Goal: Find specific page/section: Find specific page/section

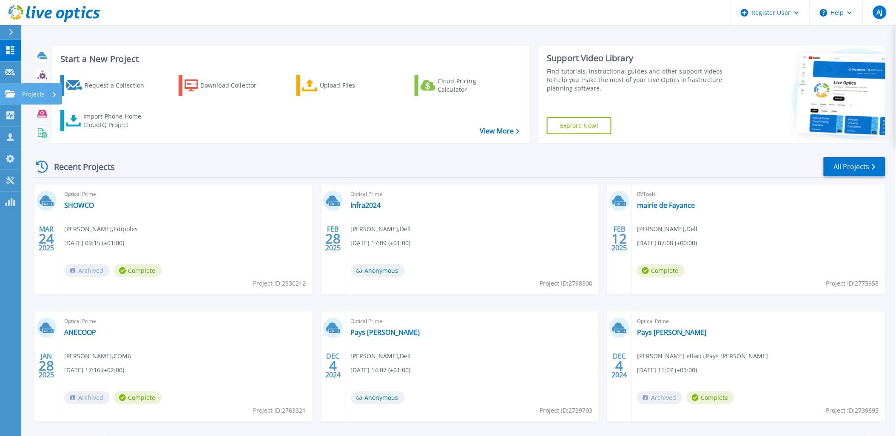
click at [22, 94] on div "Projects" at bounding box center [41, 93] width 41 height 21
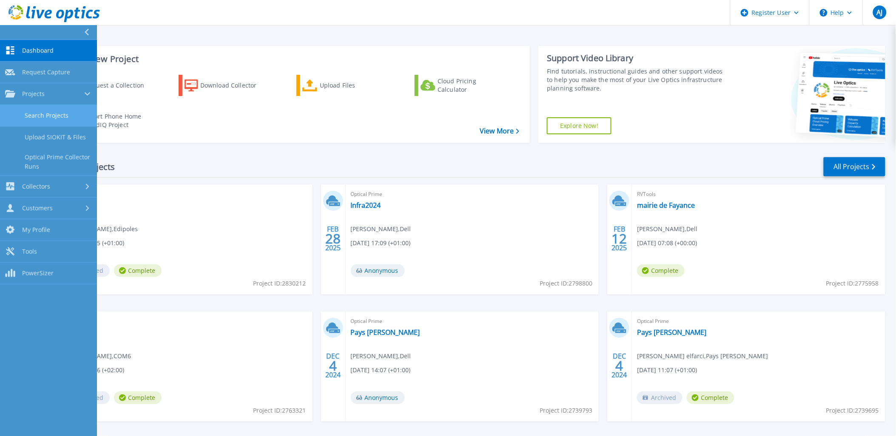
click at [47, 116] on link "Search Projects" at bounding box center [48, 116] width 97 height 22
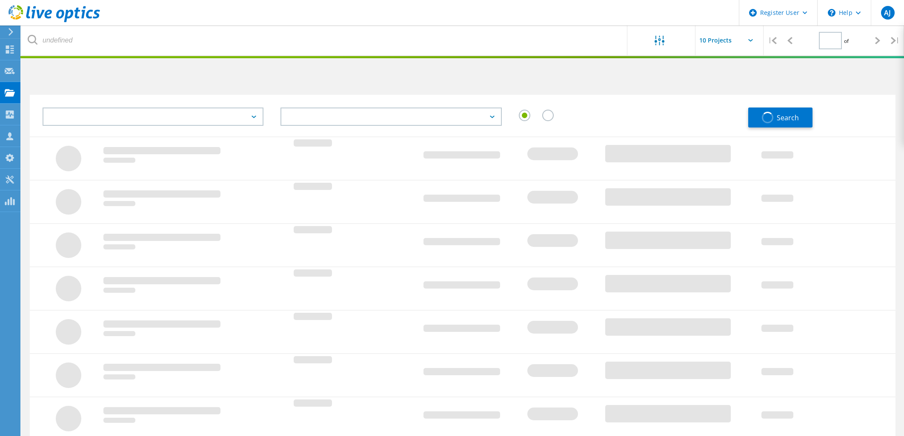
type input "1"
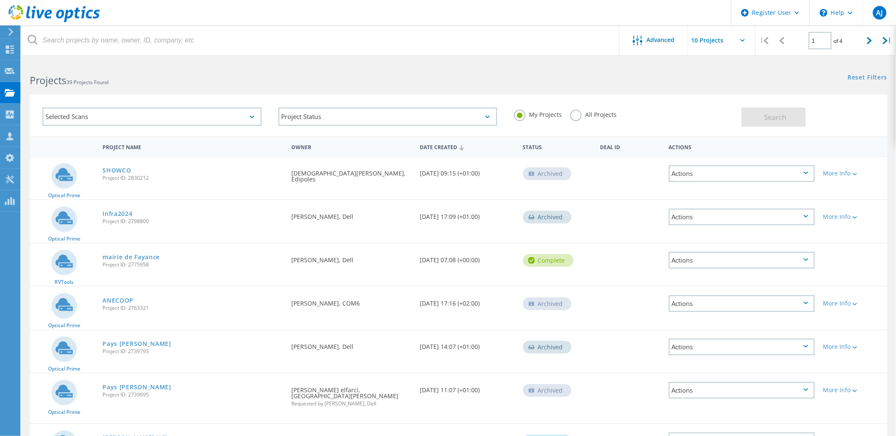
click at [576, 122] on div "My Projects All Projects" at bounding box center [624, 114] width 236 height 31
click at [577, 114] on label "All Projects" at bounding box center [593, 114] width 46 height 8
click at [0, 0] on input "All Projects" at bounding box center [0, 0] width 0 height 0
click at [215, 117] on div "Selected Scans" at bounding box center [152, 117] width 219 height 18
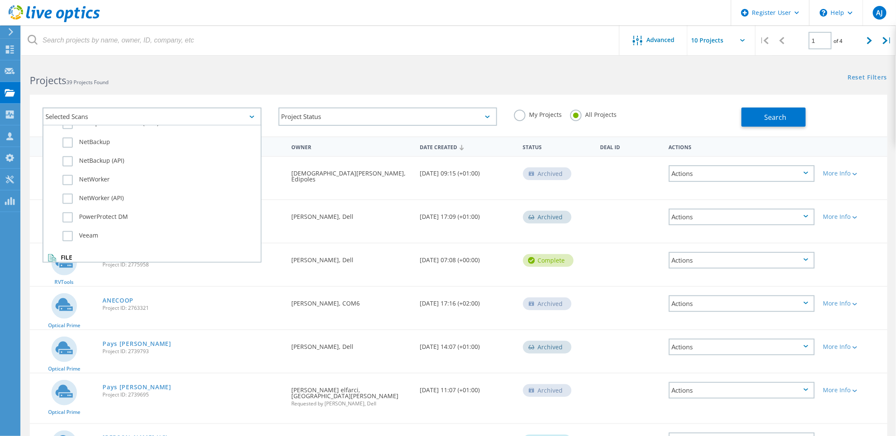
scroll to position [572, 0]
click at [68, 267] on label "Dossier" at bounding box center [160, 272] width 194 height 10
click at [0, 0] on input "Dossier" at bounding box center [0, 0] width 0 height 0
click at [773, 113] on span "Search" at bounding box center [776, 117] width 22 height 9
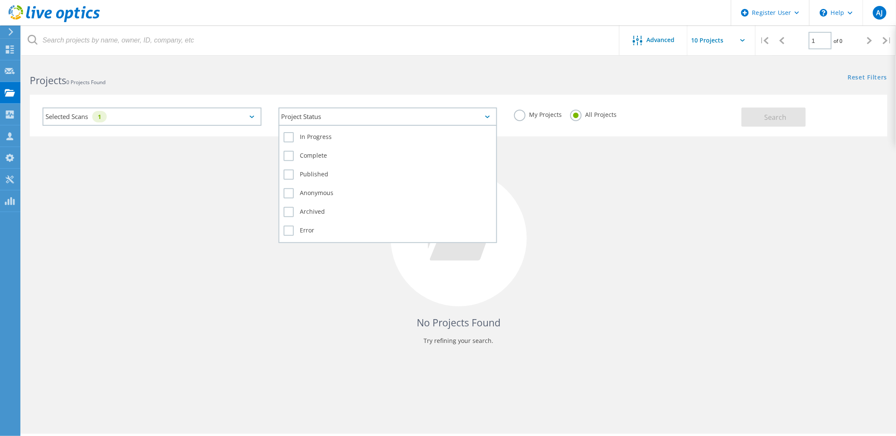
click at [412, 122] on div "Project Status" at bounding box center [388, 117] width 219 height 18
click at [289, 137] on label "In Progress" at bounding box center [388, 137] width 209 height 10
click at [0, 0] on input "In Progress" at bounding box center [0, 0] width 0 height 0
click at [285, 155] on label "Complete" at bounding box center [388, 156] width 209 height 10
click at [0, 0] on input "Complete" at bounding box center [0, 0] width 0 height 0
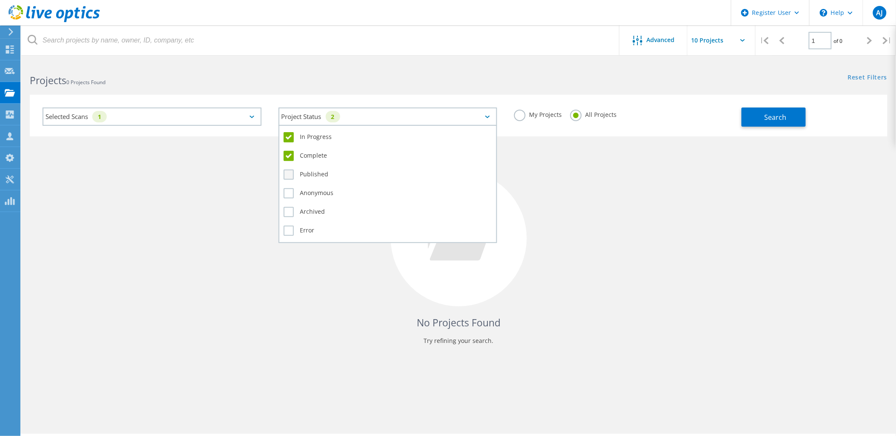
drag, startPoint x: 288, startPoint y: 171, endPoint x: 288, endPoint y: 176, distance: 5.5
click at [288, 172] on label "Published" at bounding box center [388, 175] width 209 height 10
click at [0, 0] on input "Published" at bounding box center [0, 0] width 0 height 0
click at [288, 188] on label "Anonymous" at bounding box center [388, 193] width 209 height 10
click at [0, 0] on input "Anonymous" at bounding box center [0, 0] width 0 height 0
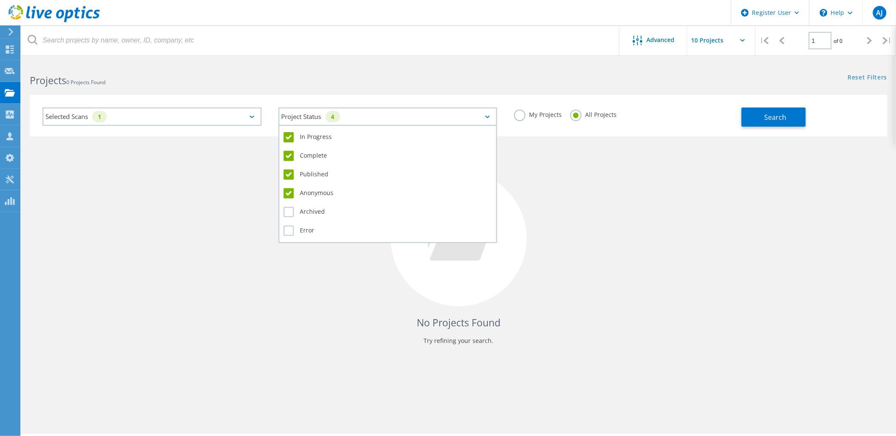
drag, startPoint x: 288, startPoint y: 206, endPoint x: 289, endPoint y: 214, distance: 7.4
click at [288, 207] on label "Archived" at bounding box center [388, 212] width 209 height 10
click at [0, 0] on input "Archived" at bounding box center [0, 0] width 0 height 0
click at [287, 228] on label "Error" at bounding box center [388, 231] width 209 height 10
click at [0, 0] on input "Error" at bounding box center [0, 0] width 0 height 0
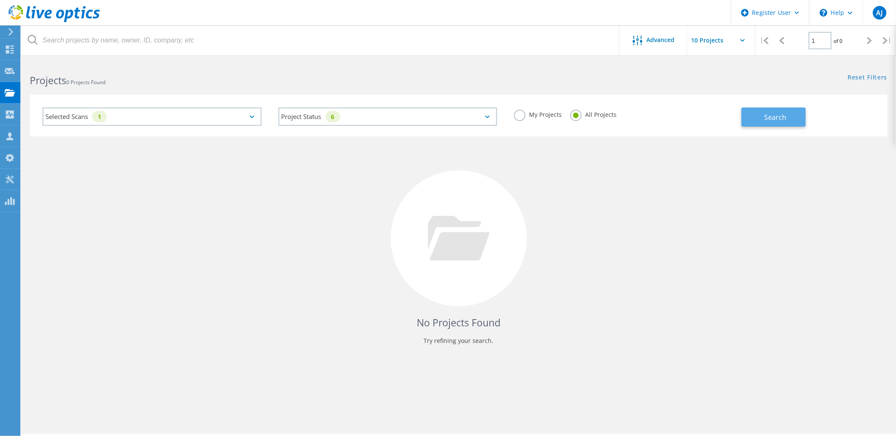
click at [778, 115] on span "Search" at bounding box center [776, 117] width 22 height 9
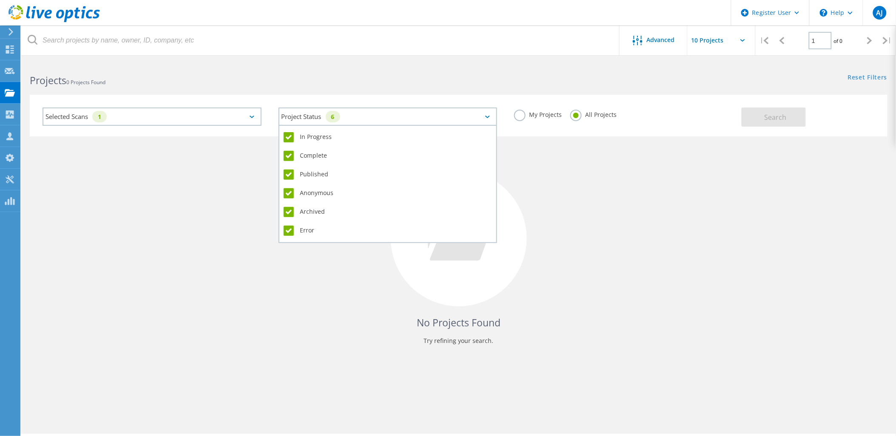
click at [403, 118] on div "Project Status 6" at bounding box center [388, 117] width 219 height 18
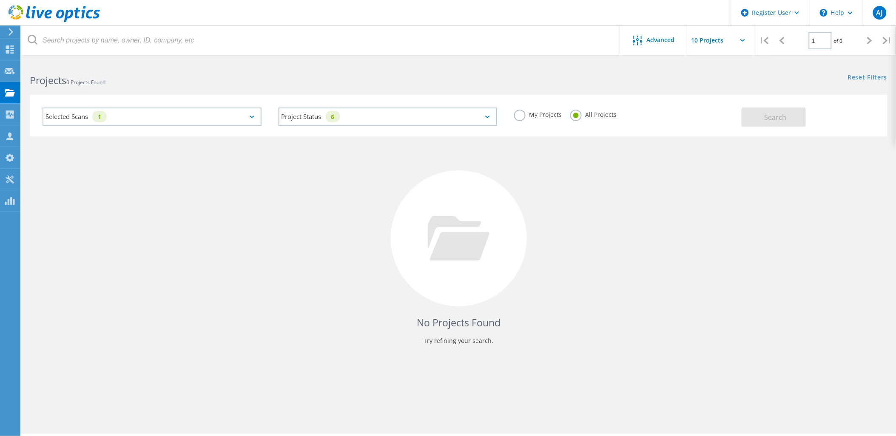
click at [568, 157] on div "No Projects Found Try refining your search." at bounding box center [459, 247] width 858 height 220
click at [654, 35] on div "Advanced" at bounding box center [654, 41] width 68 height 30
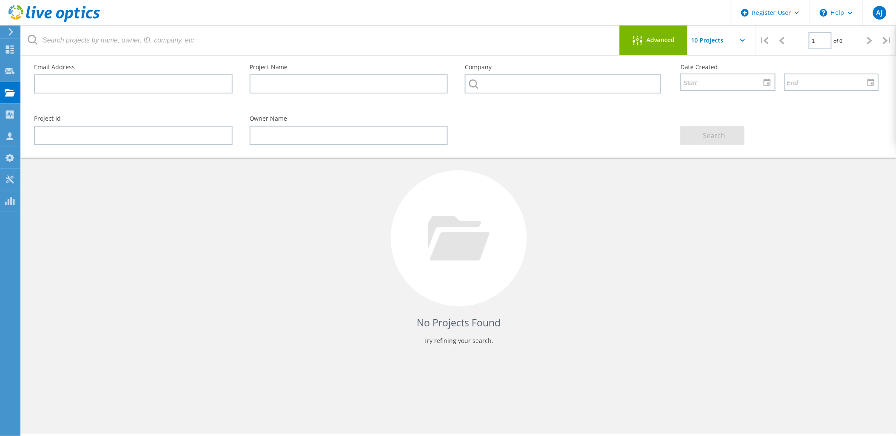
click at [704, 42] on input "text" at bounding box center [730, 41] width 85 height 30
click at [654, 40] on span "Advanced" at bounding box center [661, 40] width 28 height 6
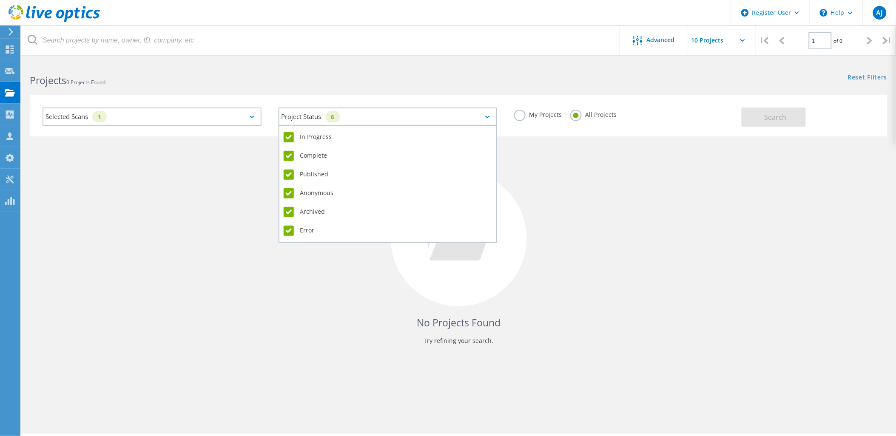
click at [332, 116] on div "6" at bounding box center [333, 116] width 14 height 11
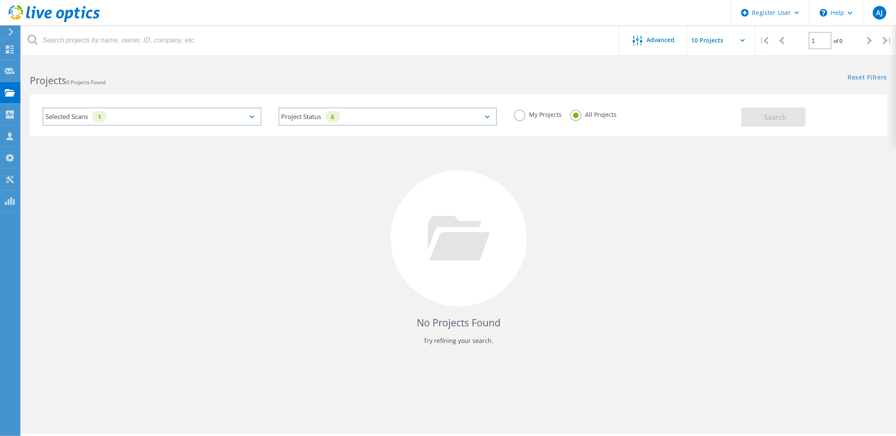
click at [522, 112] on label "My Projects" at bounding box center [538, 114] width 48 height 8
click at [0, 0] on input "My Projects" at bounding box center [0, 0] width 0 height 0
click at [780, 116] on span "Search" at bounding box center [776, 117] width 22 height 9
click at [567, 115] on div "My Projects All Projects" at bounding box center [624, 114] width 236 height 31
click at [575, 116] on label "All Projects" at bounding box center [593, 114] width 46 height 8
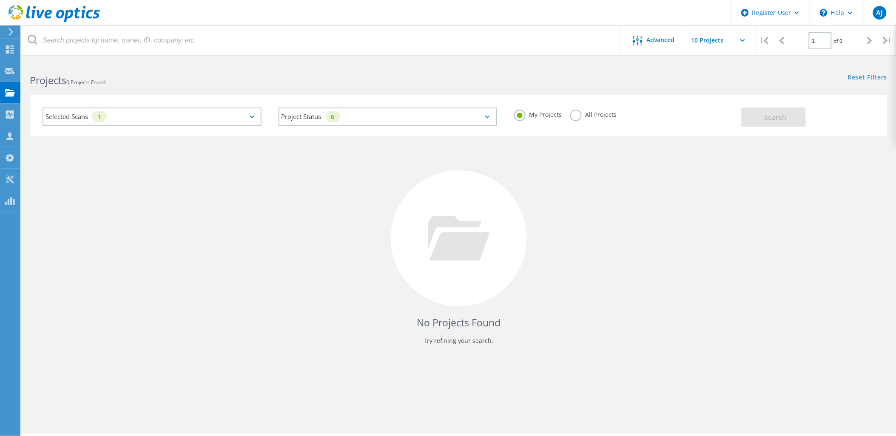
click at [0, 0] on input "All Projects" at bounding box center [0, 0] width 0 height 0
click at [763, 114] on button "Search" at bounding box center [774, 117] width 64 height 19
click at [650, 49] on div "Advanced" at bounding box center [654, 41] width 68 height 30
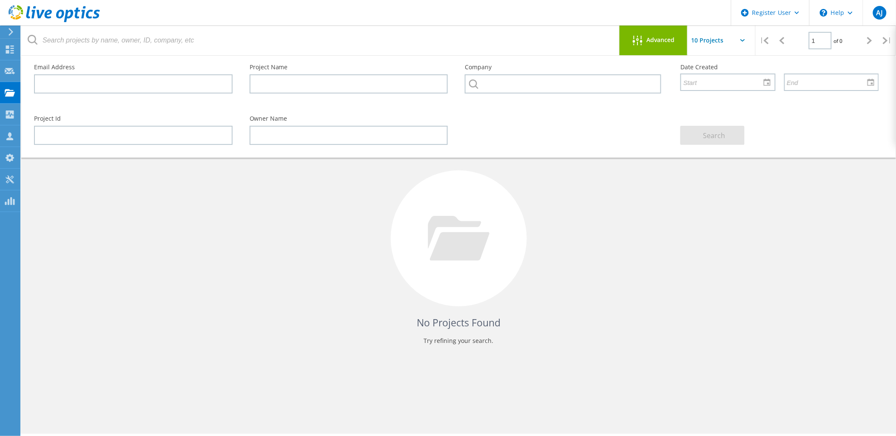
click at [630, 213] on div "No Projects Found Try refining your search." at bounding box center [459, 247] width 858 height 220
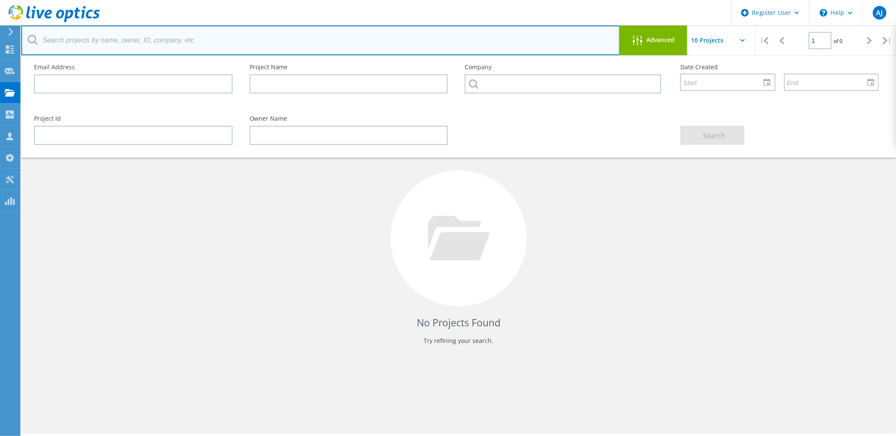
drag, startPoint x: 502, startPoint y: 50, endPoint x: 484, endPoint y: 50, distance: 17.9
click at [502, 50] on input "text" at bounding box center [320, 41] width 599 height 30
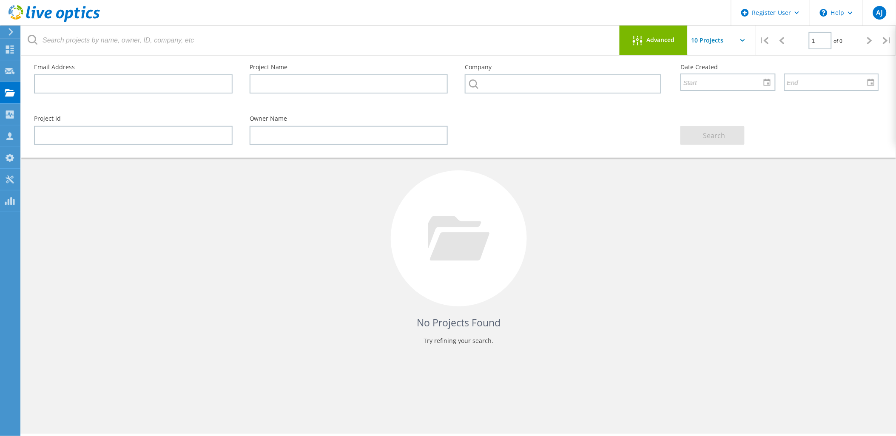
click at [169, 243] on div "No Projects Found Try refining your search." at bounding box center [459, 247] width 858 height 220
click at [566, 148] on div "Project Id Owner Name Search" at bounding box center [457, 130] width 862 height 46
click at [552, 192] on div "No Projects Found Try refining your search." at bounding box center [459, 247] width 858 height 220
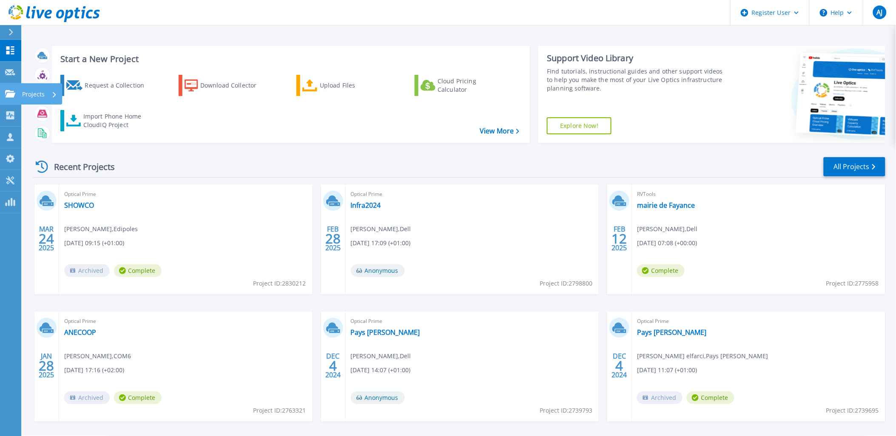
click at [17, 94] on link "Projects Projects" at bounding box center [10, 94] width 21 height 22
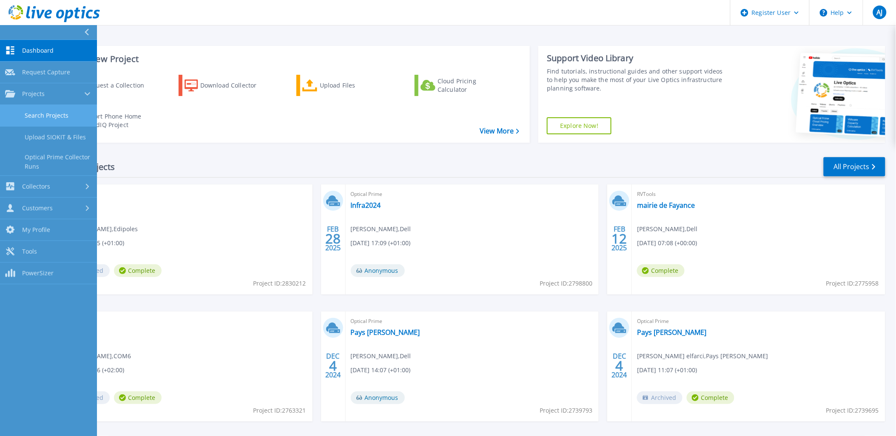
click at [41, 113] on link "Search Projects" at bounding box center [48, 116] width 97 height 22
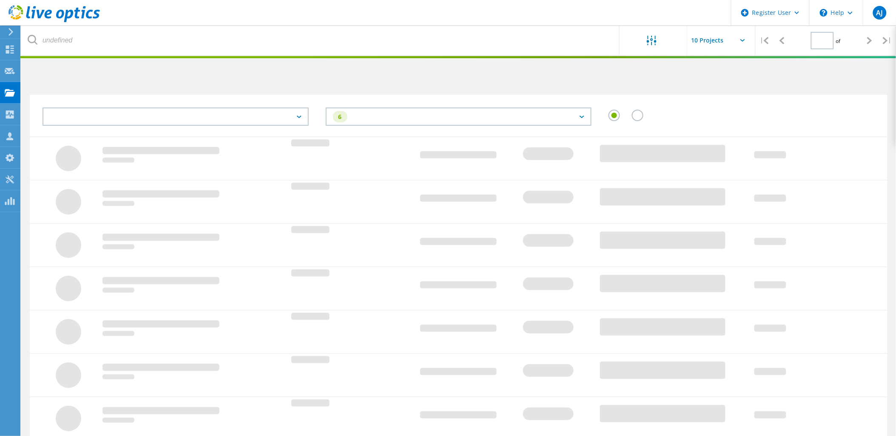
type input "1"
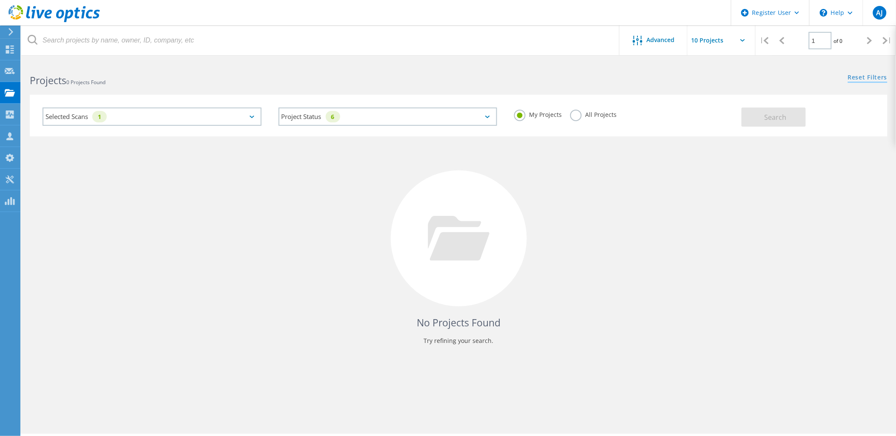
click at [866, 75] on link "Reset Filters" at bounding box center [868, 77] width 40 height 7
click at [218, 125] on div "Selected Scans" at bounding box center [152, 116] width 236 height 35
click at [250, 117] on icon at bounding box center [252, 117] width 5 height 3
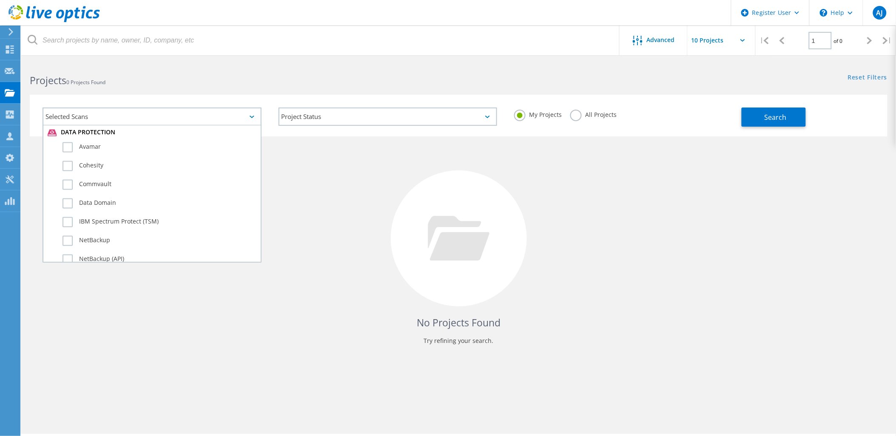
scroll to position [572, 0]
click at [68, 267] on label "Dossier" at bounding box center [160, 272] width 194 height 10
click at [0, 0] on input "Dossier" at bounding box center [0, 0] width 0 height 0
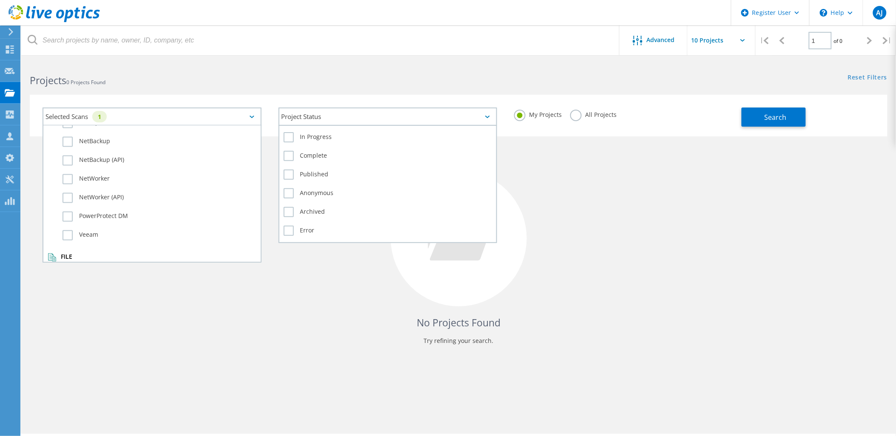
click at [413, 115] on div "Project Status" at bounding box center [388, 117] width 219 height 18
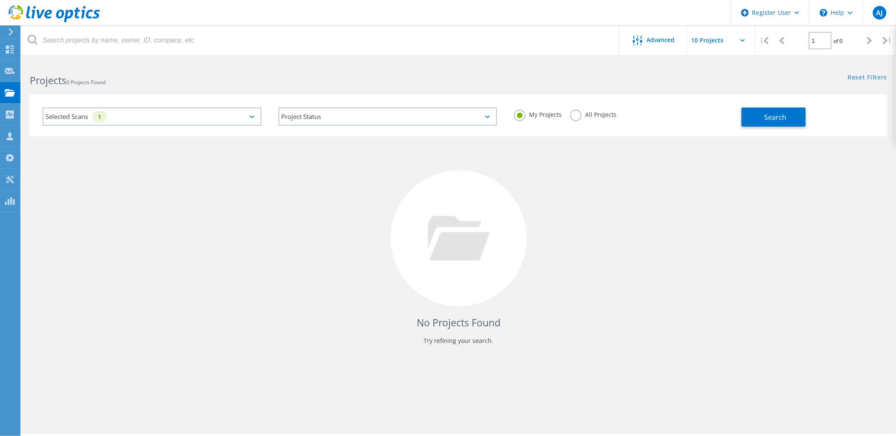
click at [533, 157] on div "No Projects Found Try refining your search." at bounding box center [459, 247] width 858 height 220
click at [758, 113] on button "Search" at bounding box center [774, 117] width 64 height 19
click at [575, 120] on div "All Projects" at bounding box center [593, 116] width 46 height 12
click at [575, 115] on label "All Projects" at bounding box center [593, 114] width 46 height 8
click at [0, 0] on input "All Projects" at bounding box center [0, 0] width 0 height 0
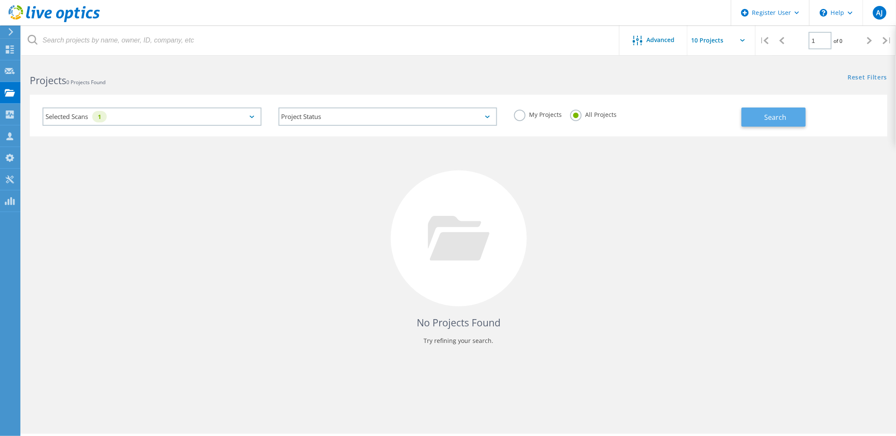
click at [769, 113] on span "Search" at bounding box center [776, 117] width 22 height 9
click at [231, 118] on div "Selected Scans 1" at bounding box center [152, 117] width 219 height 18
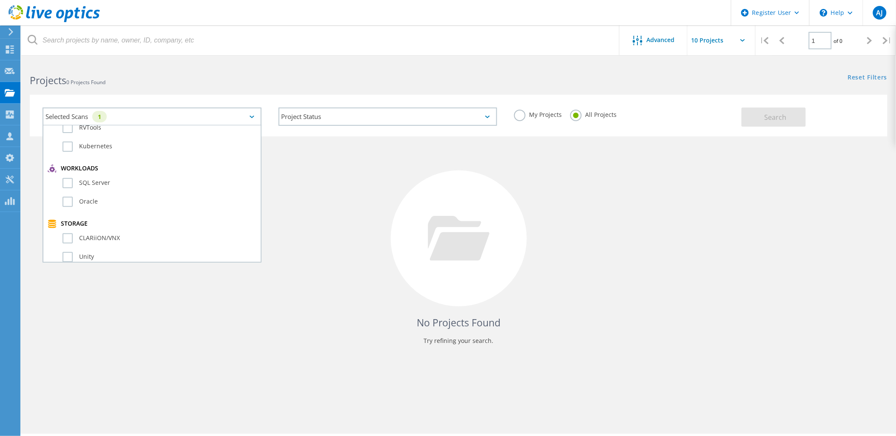
scroll to position [0, 0]
drag, startPoint x: 64, startPoint y: 150, endPoint x: 64, endPoint y: 156, distance: 6.4
click at [64, 151] on label "Optical Prime" at bounding box center [160, 155] width 194 height 10
click at [0, 0] on input "Optical Prime" at bounding box center [0, 0] width 0 height 0
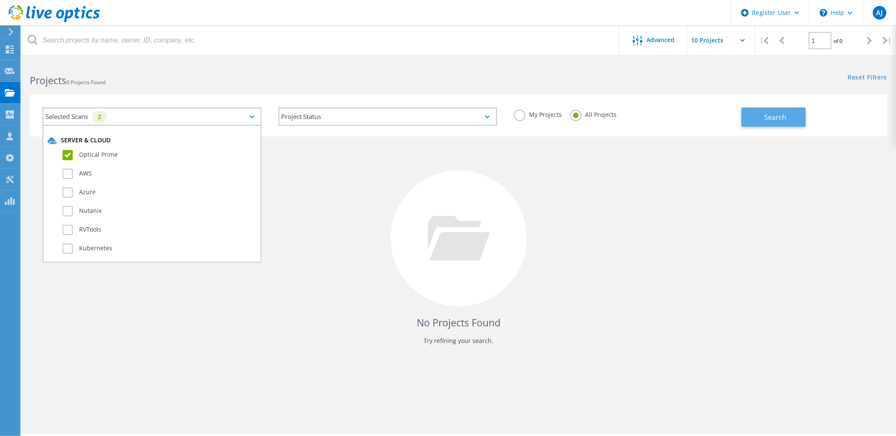
click at [771, 114] on span "Search" at bounding box center [776, 117] width 22 height 9
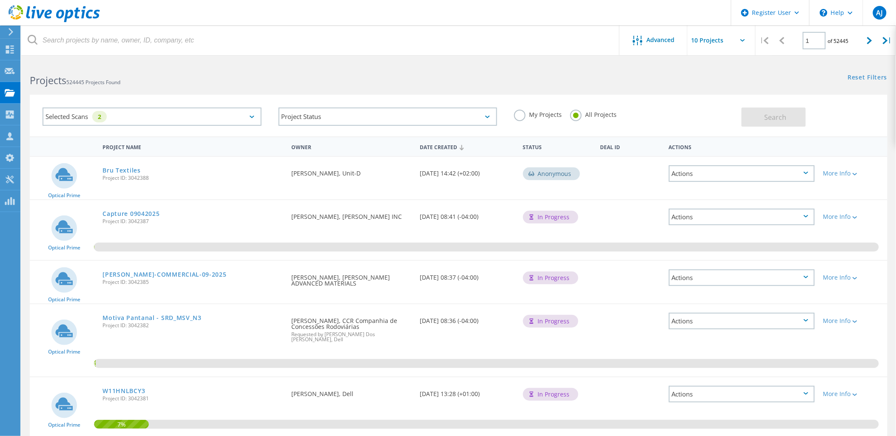
click at [522, 111] on label "My Projects" at bounding box center [538, 114] width 48 height 8
click at [0, 0] on input "My Projects" at bounding box center [0, 0] width 0 height 0
click at [790, 113] on button "Search" at bounding box center [774, 117] width 64 height 19
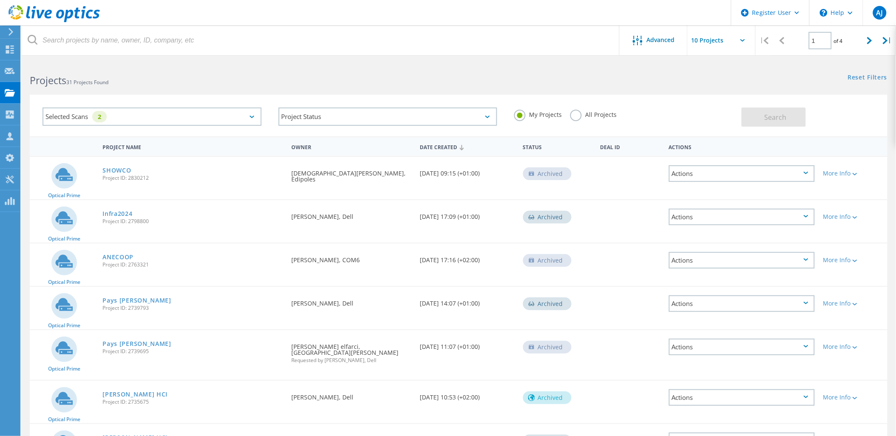
click at [120, 115] on div "Selected Scans 2" at bounding box center [152, 117] width 219 height 18
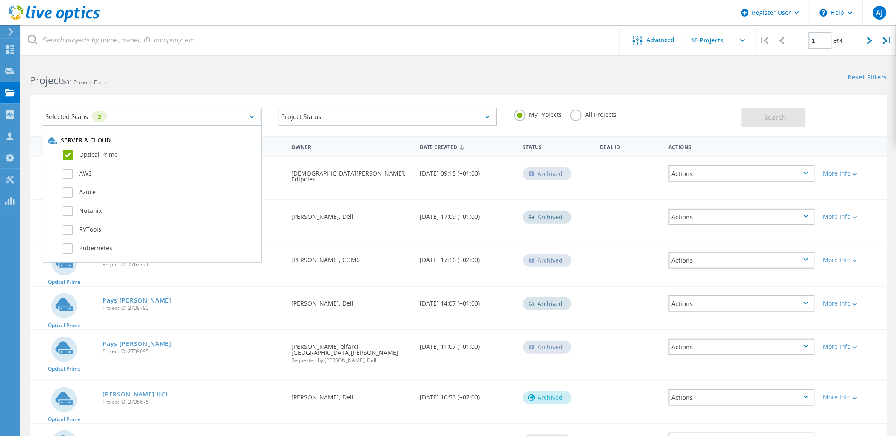
drag, startPoint x: 63, startPoint y: 147, endPoint x: 71, endPoint y: 156, distance: 12.3
click at [64, 148] on div "Optical Prime" at bounding box center [152, 157] width 209 height 19
click at [66, 151] on label "Optical Prime" at bounding box center [160, 155] width 194 height 10
click at [0, 0] on input "Optical Prime" at bounding box center [0, 0] width 0 height 0
click at [767, 117] on span "Search" at bounding box center [776, 117] width 22 height 9
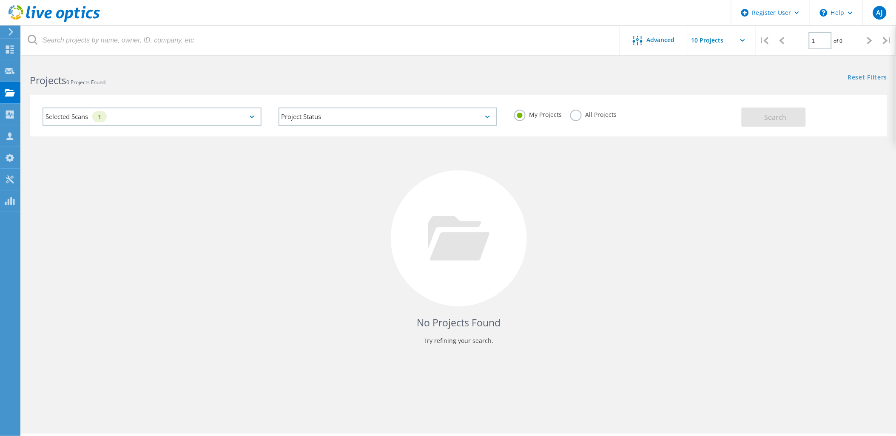
click at [196, 116] on div "Selected Scans 1" at bounding box center [152, 117] width 219 height 18
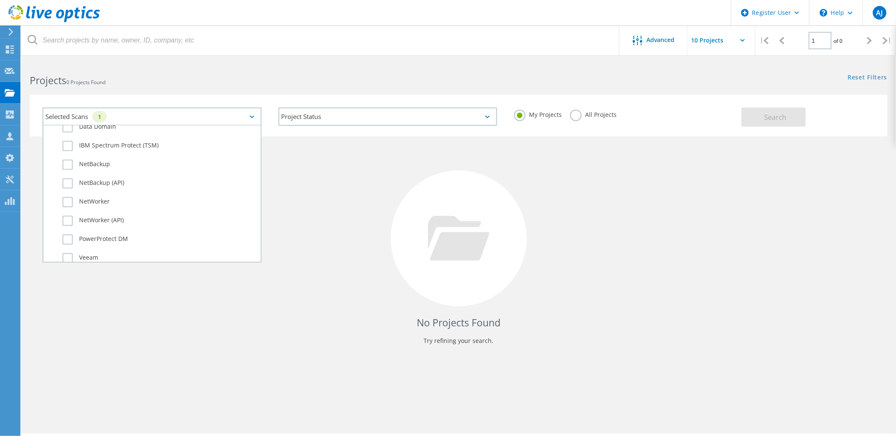
scroll to position [572, 0]
click at [577, 113] on label "All Projects" at bounding box center [593, 114] width 46 height 8
click at [0, 0] on input "All Projects" at bounding box center [0, 0] width 0 height 0
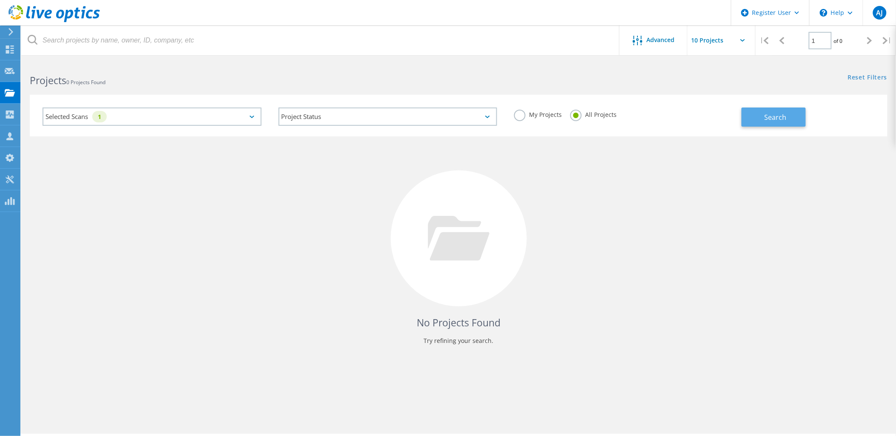
click at [761, 109] on button "Search" at bounding box center [774, 117] width 64 height 19
click at [522, 115] on label "My Projects" at bounding box center [538, 114] width 48 height 8
click at [0, 0] on input "My Projects" at bounding box center [0, 0] width 0 height 0
click at [760, 119] on button "Search" at bounding box center [774, 117] width 64 height 19
